Goal: Check status

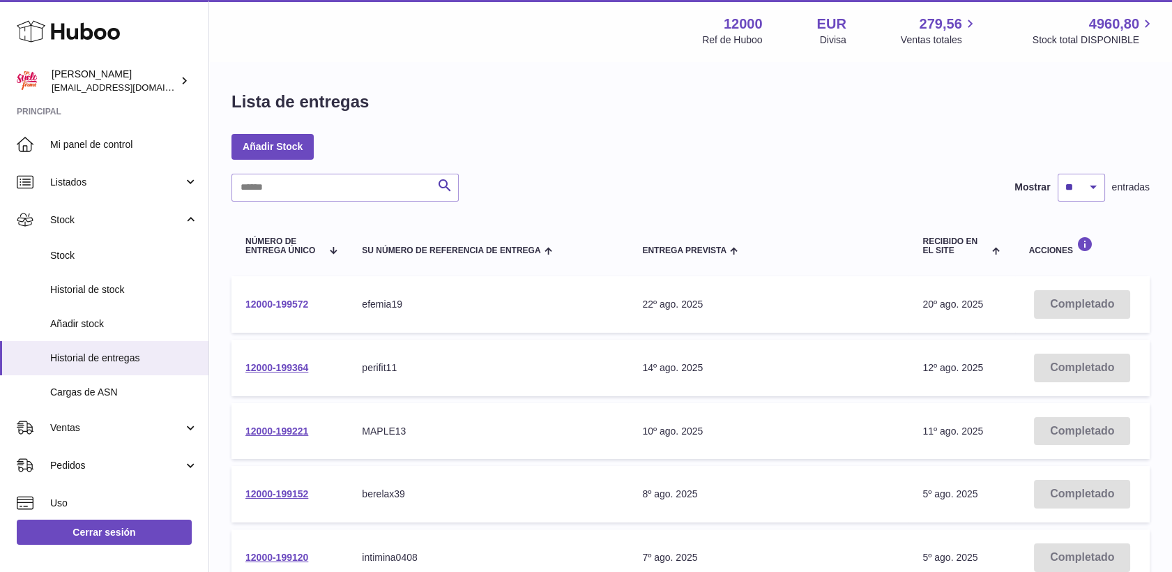
click at [264, 303] on link "12000-199572" at bounding box center [276, 303] width 63 height 11
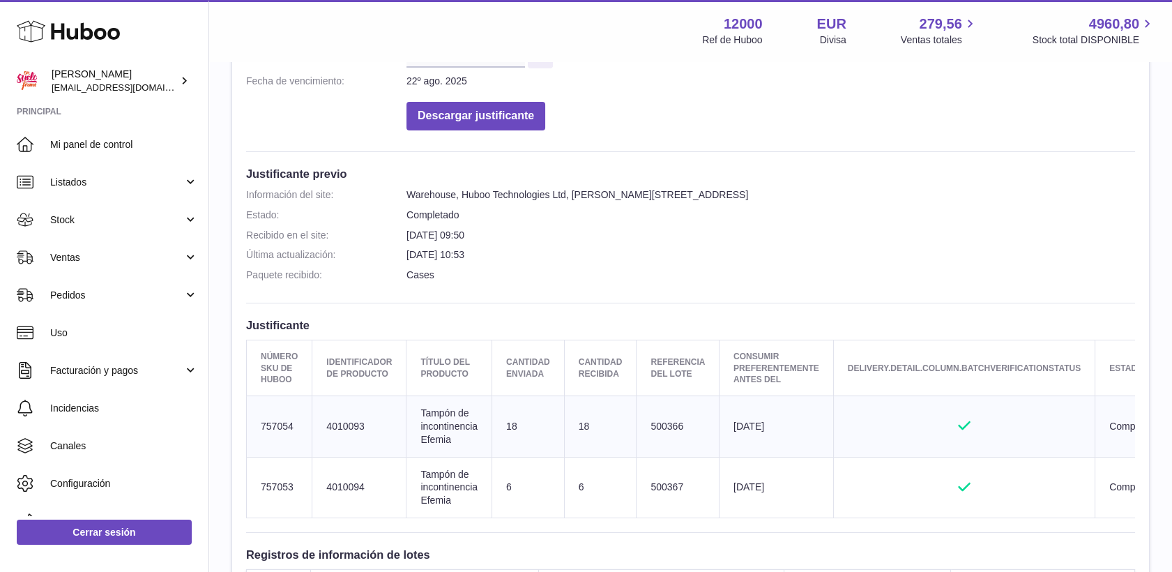
scroll to position [155, 0]
